Goal: Information Seeking & Learning: Learn about a topic

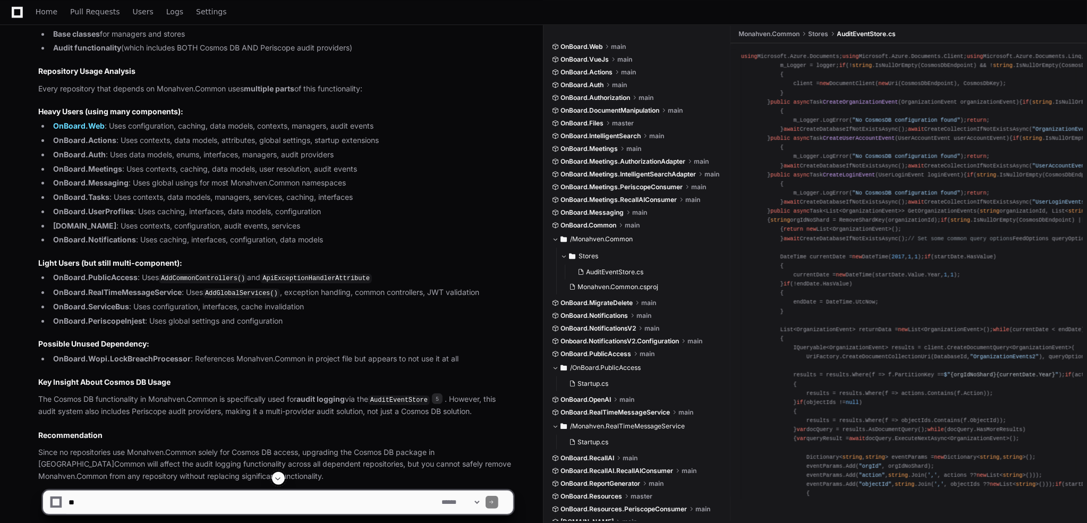
scroll to position [2241, 0]
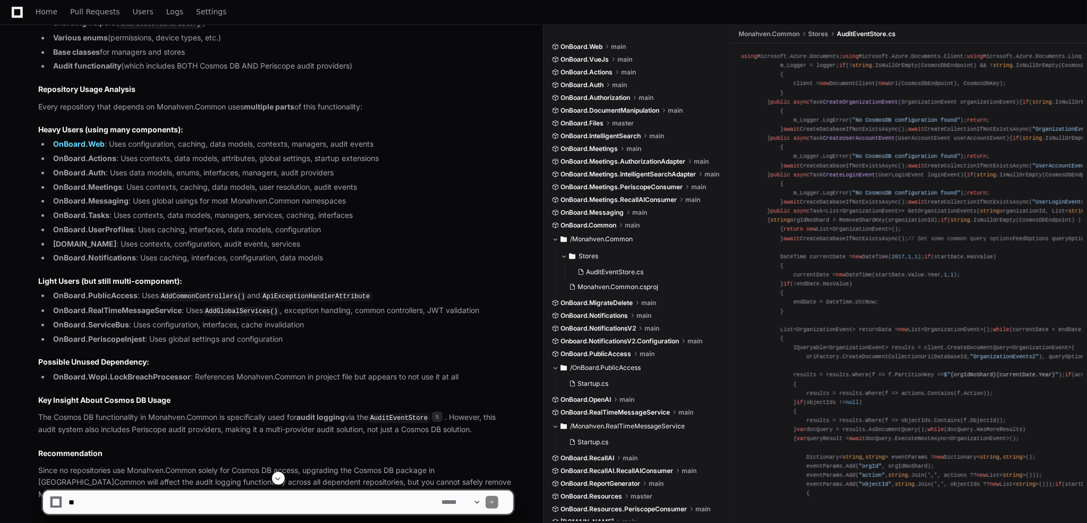
click at [153, 503] on textarea at bounding box center [252, 501] width 373 height 23
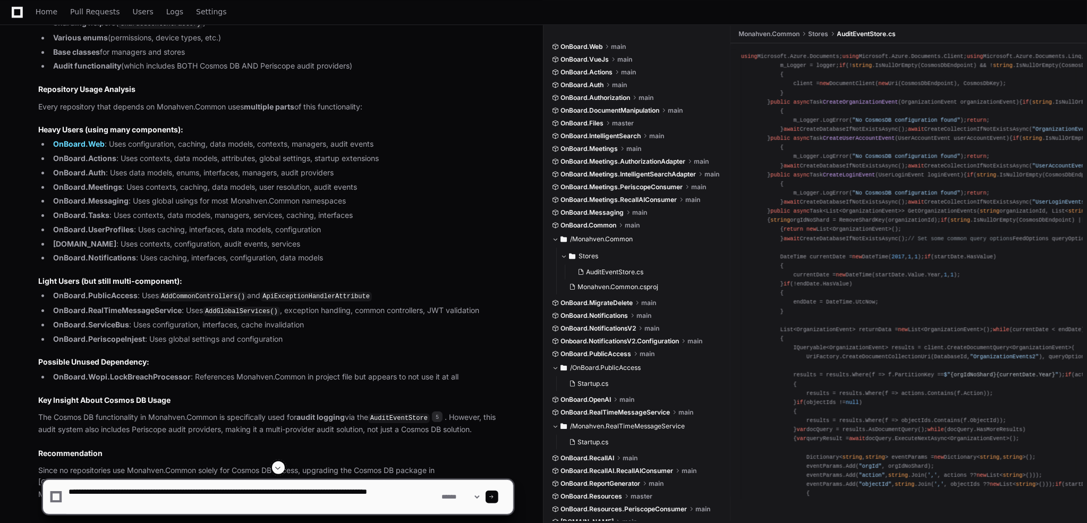
type textarea "**********"
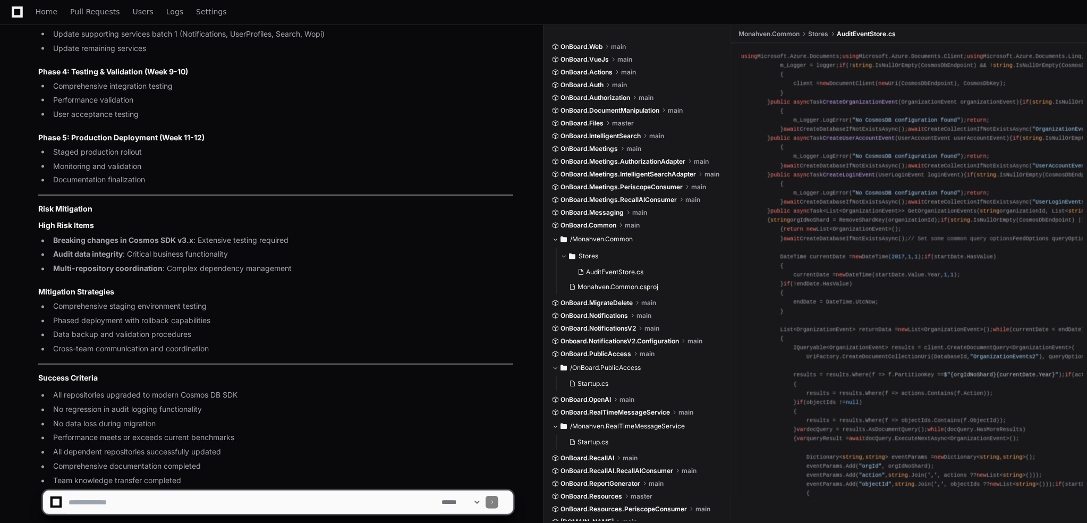
scroll to position [6650, 0]
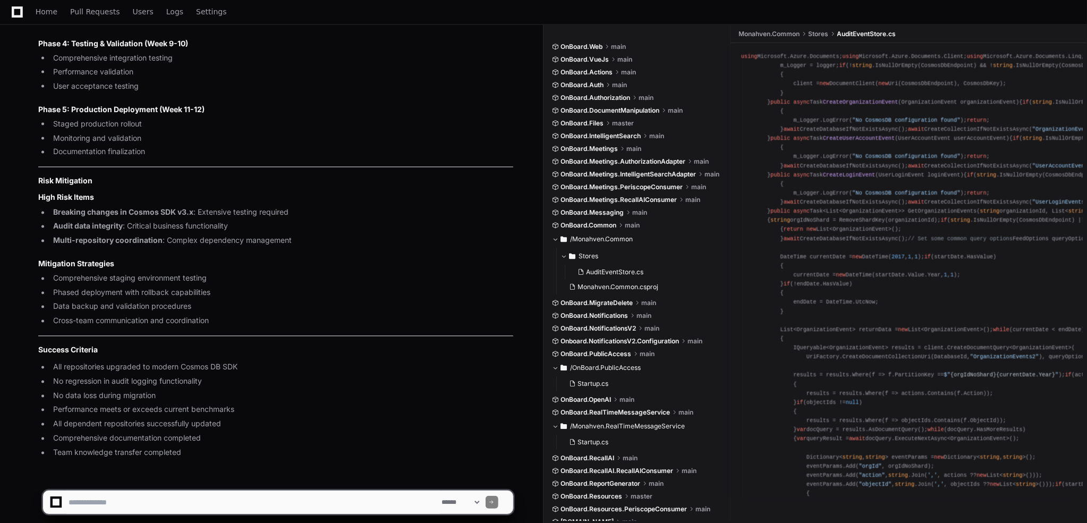
click at [324, 494] on textarea at bounding box center [252, 501] width 373 height 23
click at [199, 497] on textarea at bounding box center [252, 501] width 373 height 23
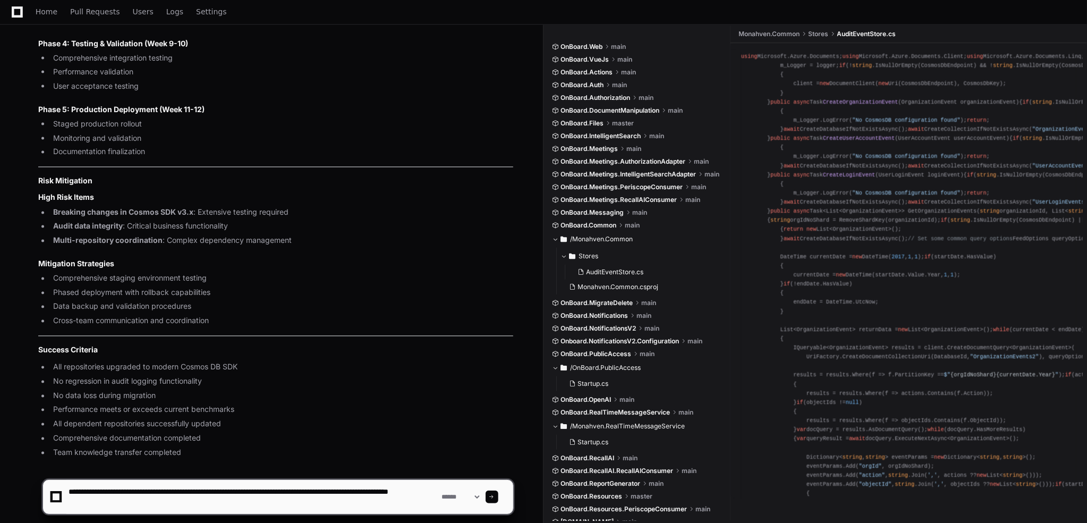
type textarea "**********"
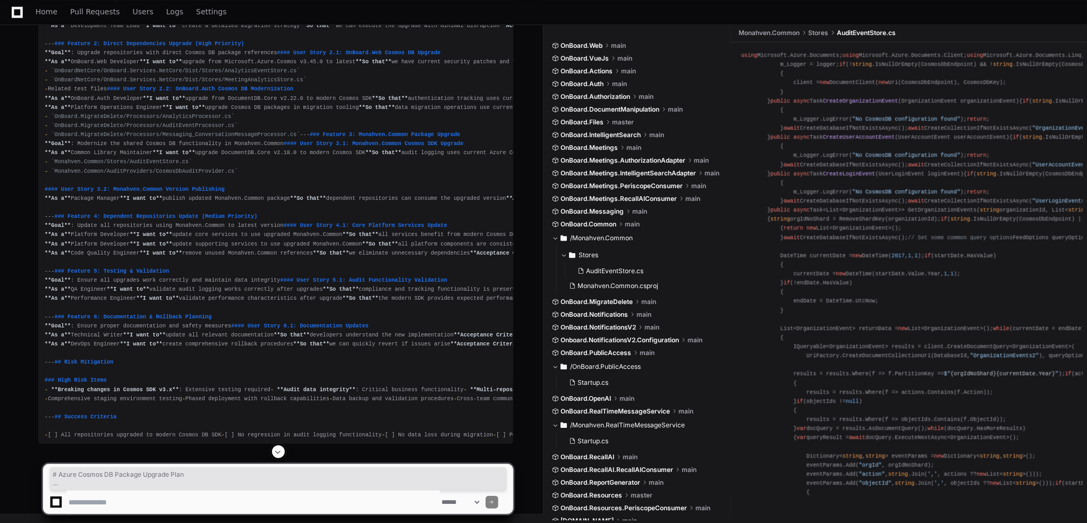
scroll to position [9229, 0]
click at [395, 247] on div "# Azure Cosmos DB Package Upgrade Plan ## Executive Summary Upgrade Azure Cosmo…" at bounding box center [276, 139] width 462 height 600
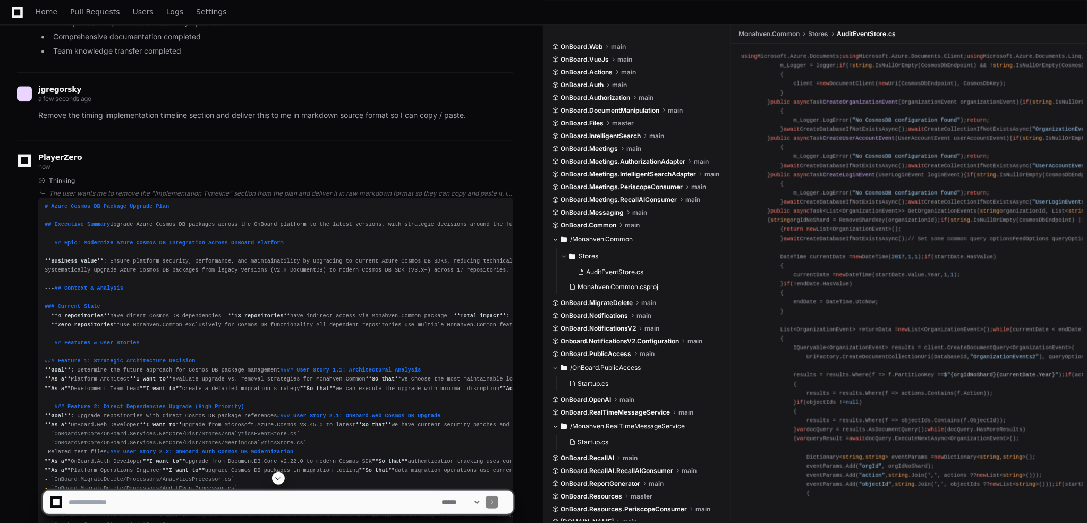
scroll to position [7051, 0]
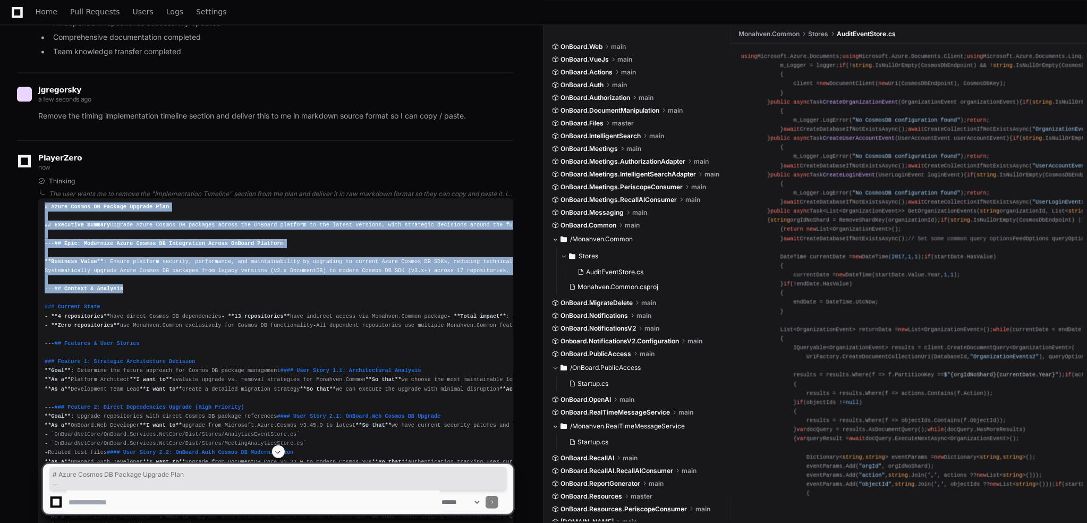
drag, startPoint x: 44, startPoint y: 188, endPoint x: 245, endPoint y: 346, distance: 255.4
click at [245, 346] on pre "# Azure Cosmos DB Package Upgrade Plan ## Executive Summary Upgrade Azure Cosmo…" at bounding box center [275, 502] width 475 height 609
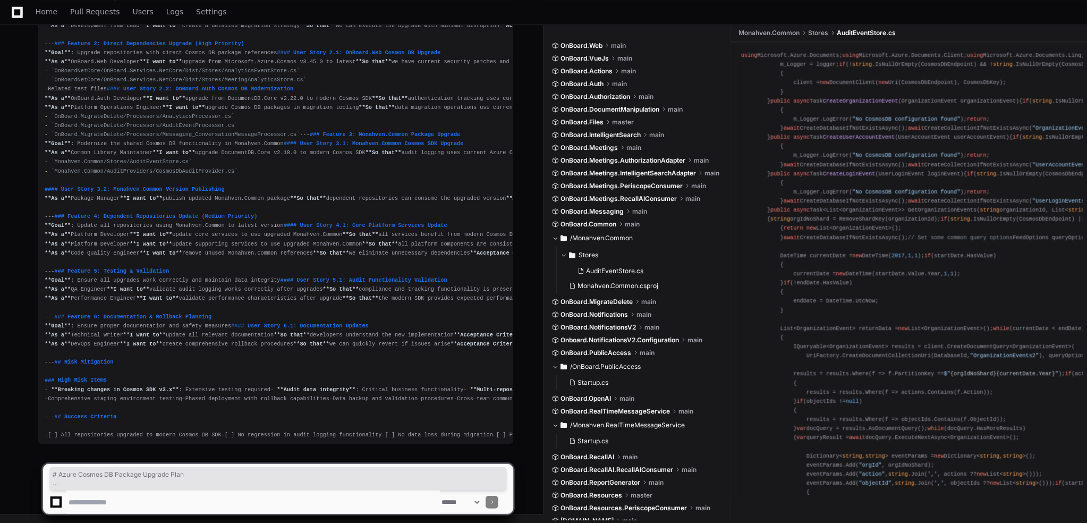
scroll to position [9601, 0]
click at [191, 435] on div "# Azure Cosmos DB Package Upgrade Plan ## Executive Summary Upgrade Azure Cosmo…" at bounding box center [276, 139] width 462 height 600
copy div "# Azure Cosmos DB Package Upgrade Plan ## Executive Summary Upgrade Azure Cosmo…"
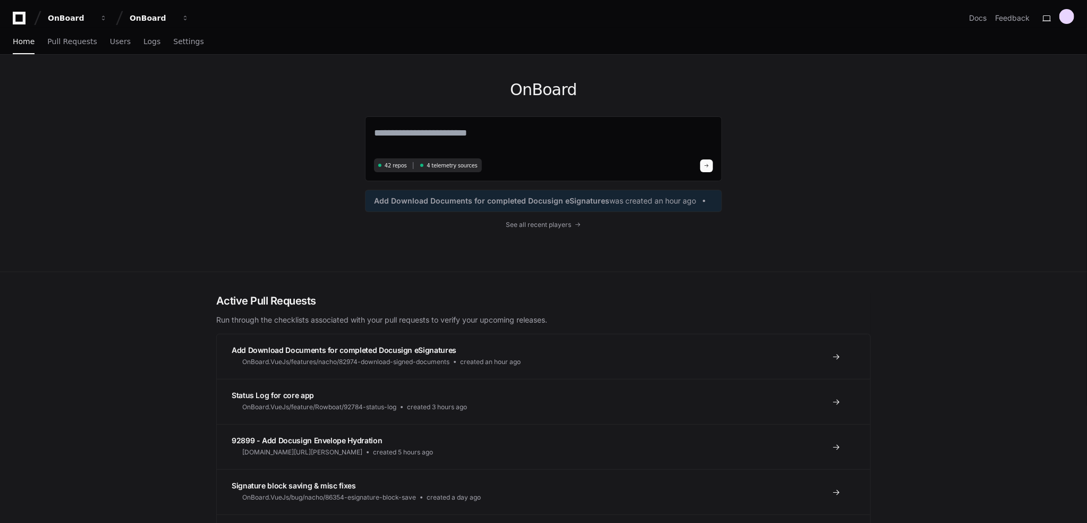
click at [114, 113] on div "OnBoard 42 repos 4 telemetry sources Add Download Documents for completed Docus…" at bounding box center [543, 163] width 1087 height 217
click at [123, 48] on div "Home Pull Requests Users Logs Settings" at bounding box center [108, 42] width 191 height 24
click at [143, 48] on link "Logs" at bounding box center [151, 42] width 17 height 24
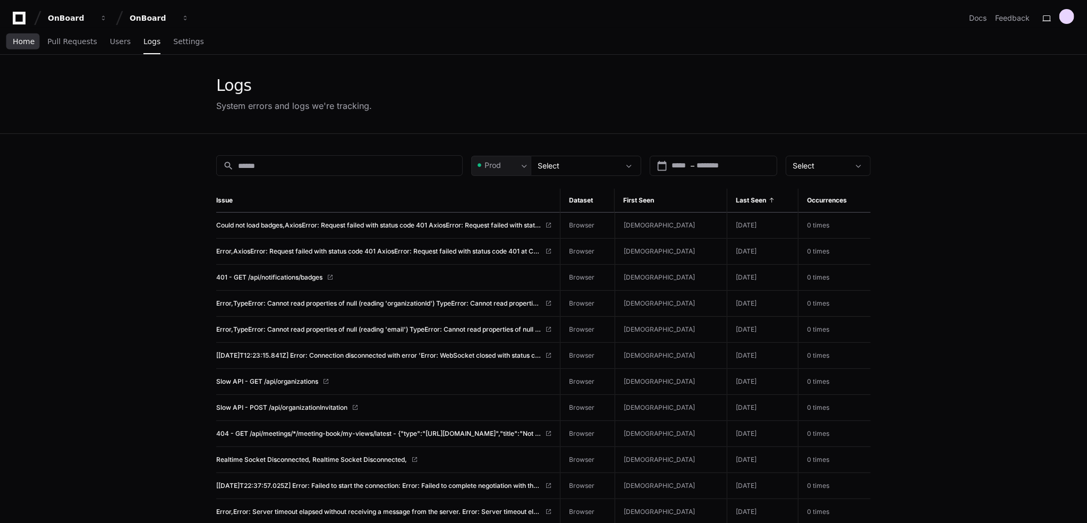
click at [28, 48] on link "Home" at bounding box center [24, 42] width 22 height 24
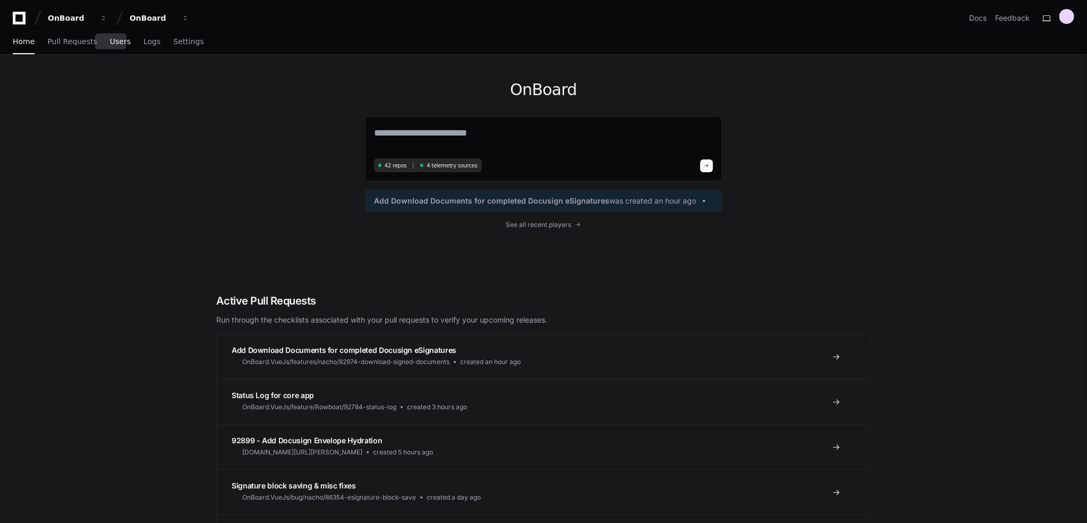
click at [116, 44] on span "Users" at bounding box center [120, 41] width 21 height 6
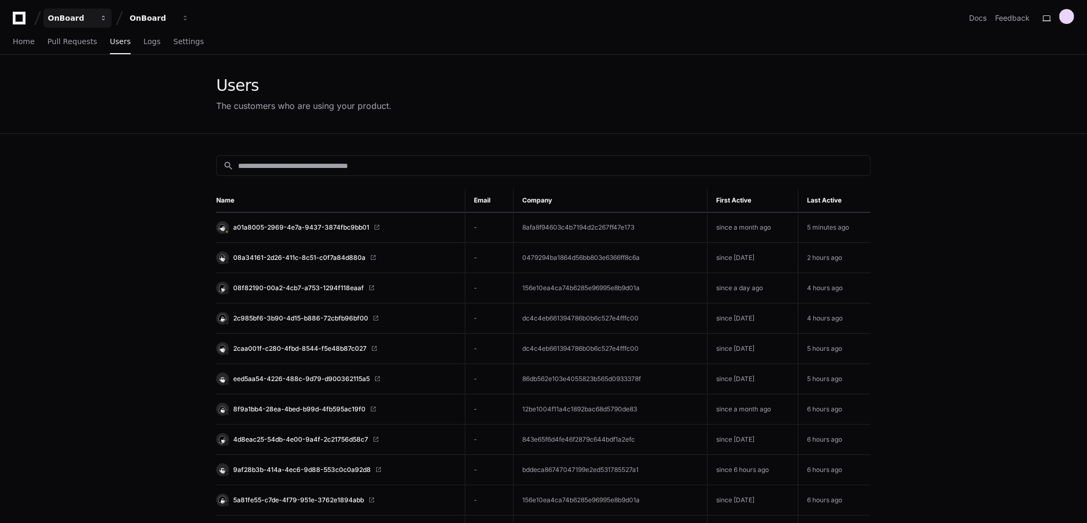
click at [92, 15] on div "OnBoard" at bounding box center [71, 18] width 46 height 11
click at [95, 78] on span "OnBoard" at bounding box center [96, 77] width 35 height 13
click at [21, 13] on icon at bounding box center [19, 18] width 13 height 13
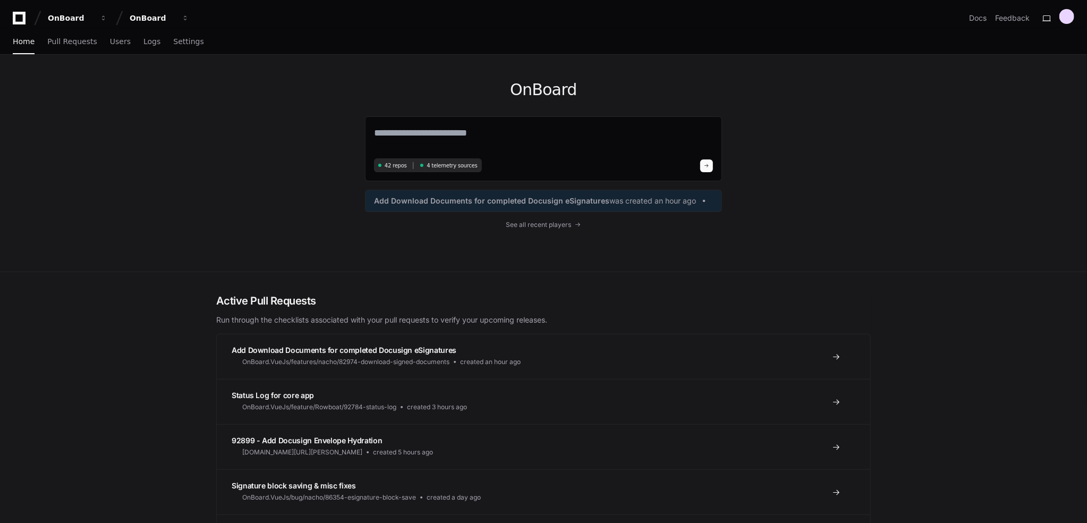
drag, startPoint x: 3, startPoint y: 1, endPoint x: 181, endPoint y: 141, distance: 226.5
click at [182, 138] on div "OnBoard 42 repos 4 telemetry sources Add Download Documents for completed Docus…" at bounding box center [543, 163] width 1087 height 217
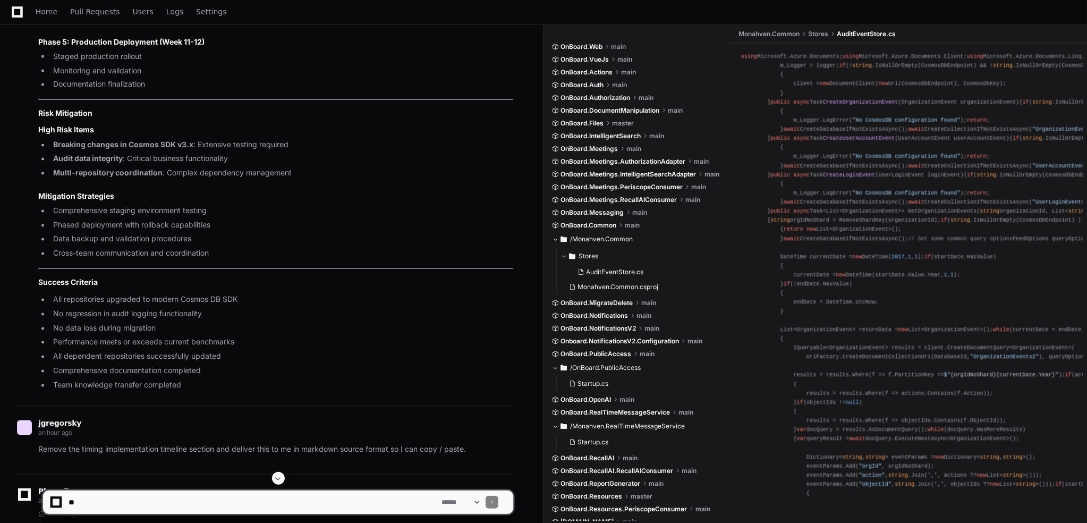
scroll to position [9601, 0]
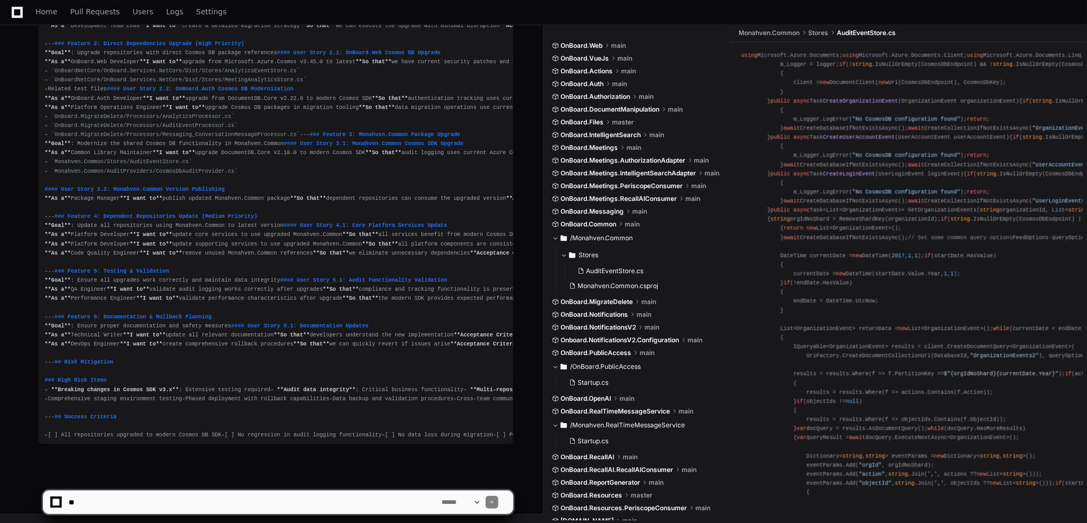
click at [198, 500] on textarea at bounding box center [252, 501] width 373 height 23
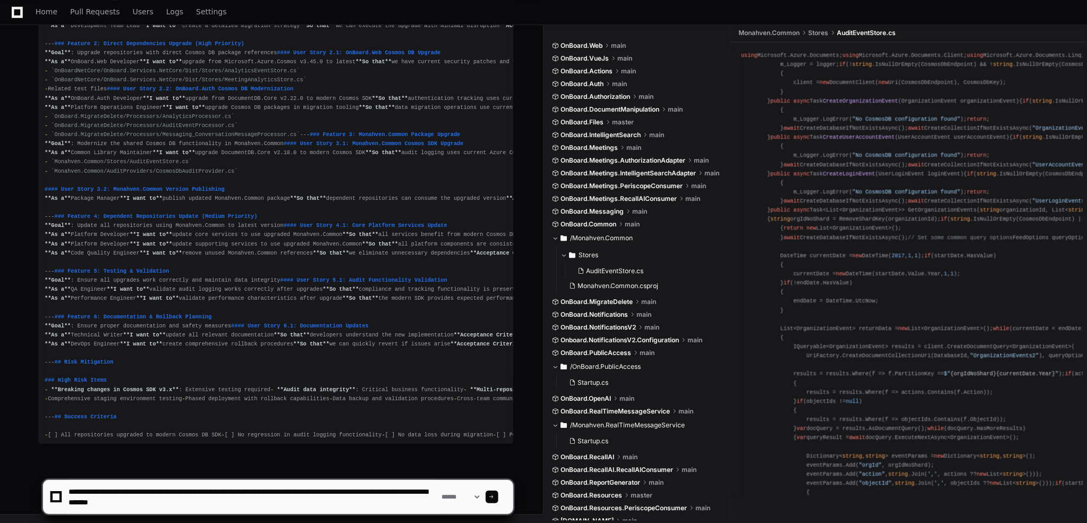
type textarea "**********"
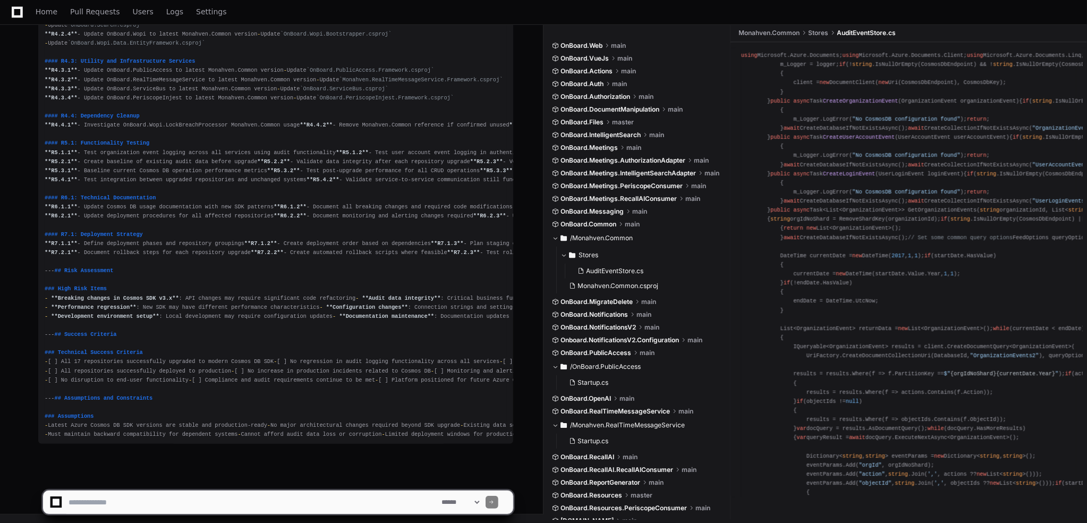
scroll to position [12318, 0]
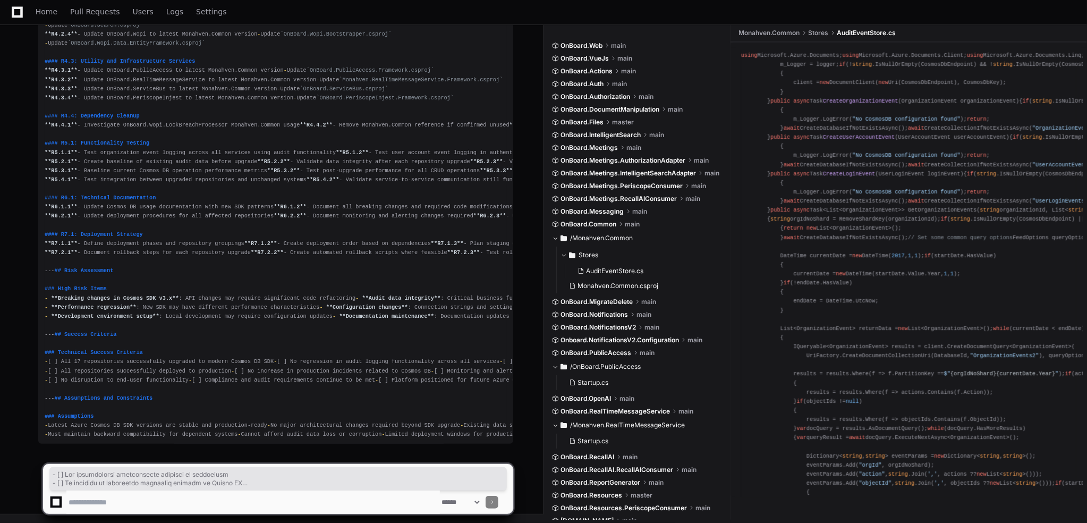
drag, startPoint x: 237, startPoint y: 434, endPoint x: 195, endPoint y: 201, distance: 236.9
drag, startPoint x: 45, startPoint y: 169, endPoint x: 89, endPoint y: 191, distance: 48.9
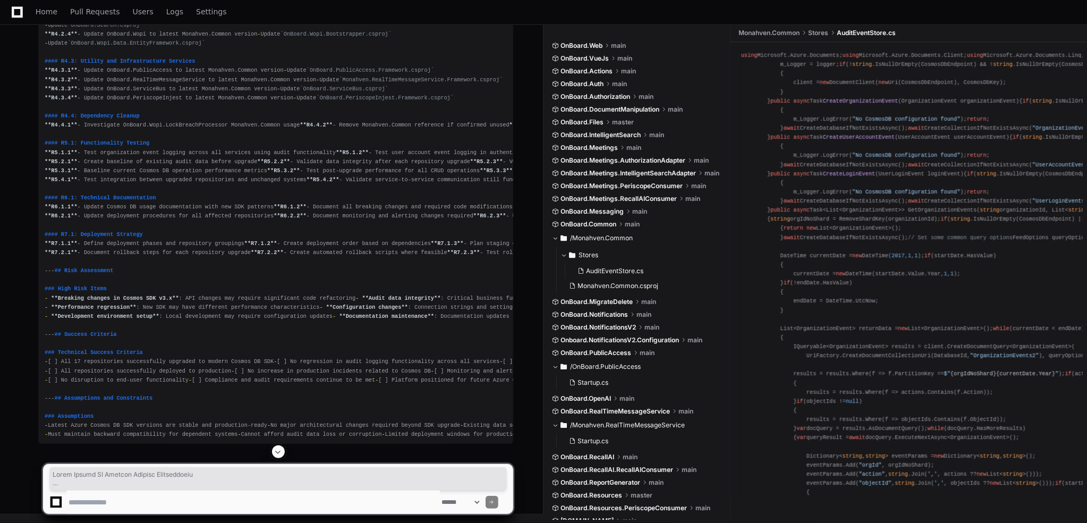
copy div "# Azure Cosmos DB Package Upgrade Requirements ## Executive Summary Upgrade Azu…"
